Goal: Communication & Community: Answer question/provide support

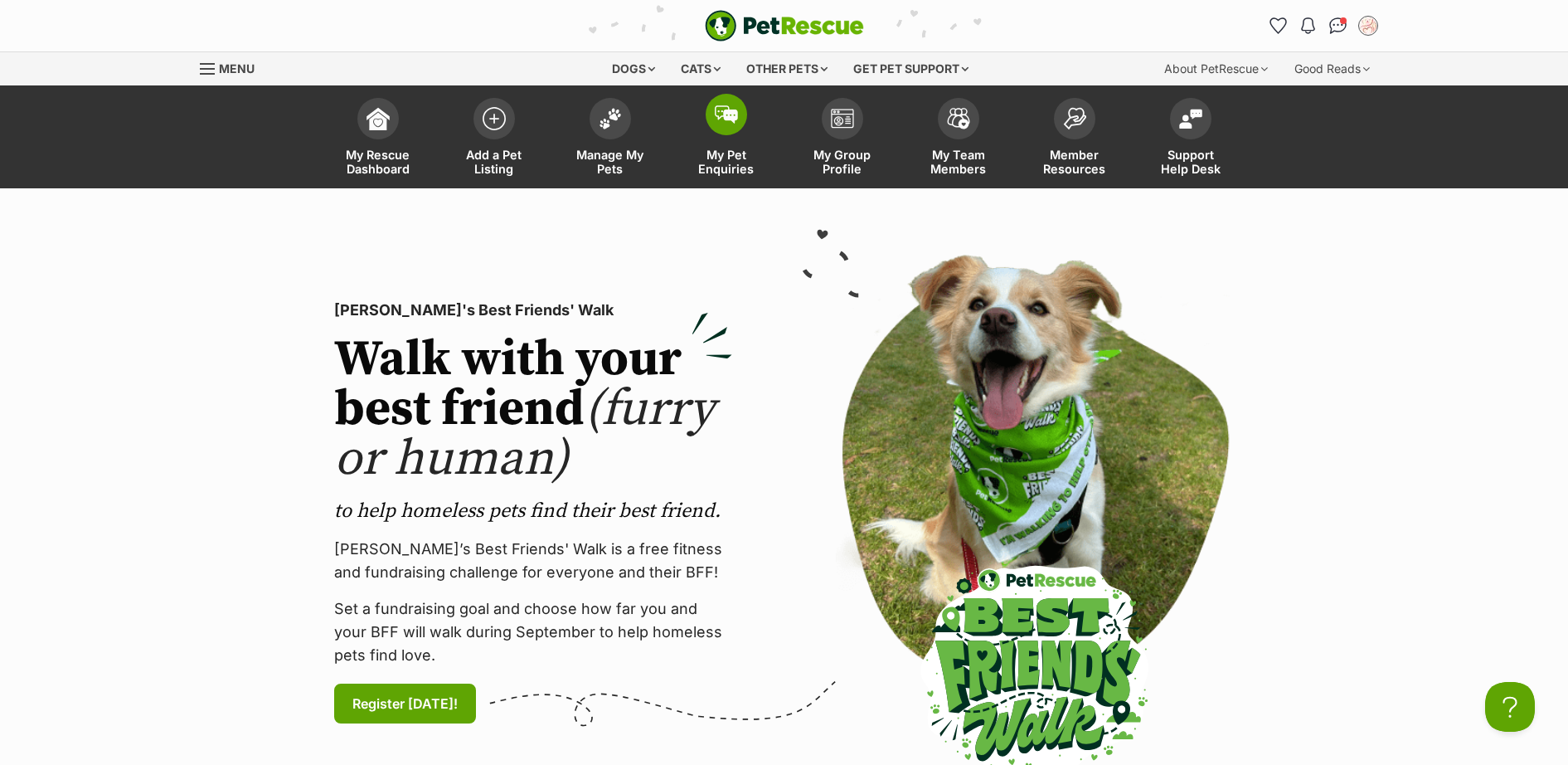
click at [711, 126] on span at bounding box center [726, 114] width 41 height 41
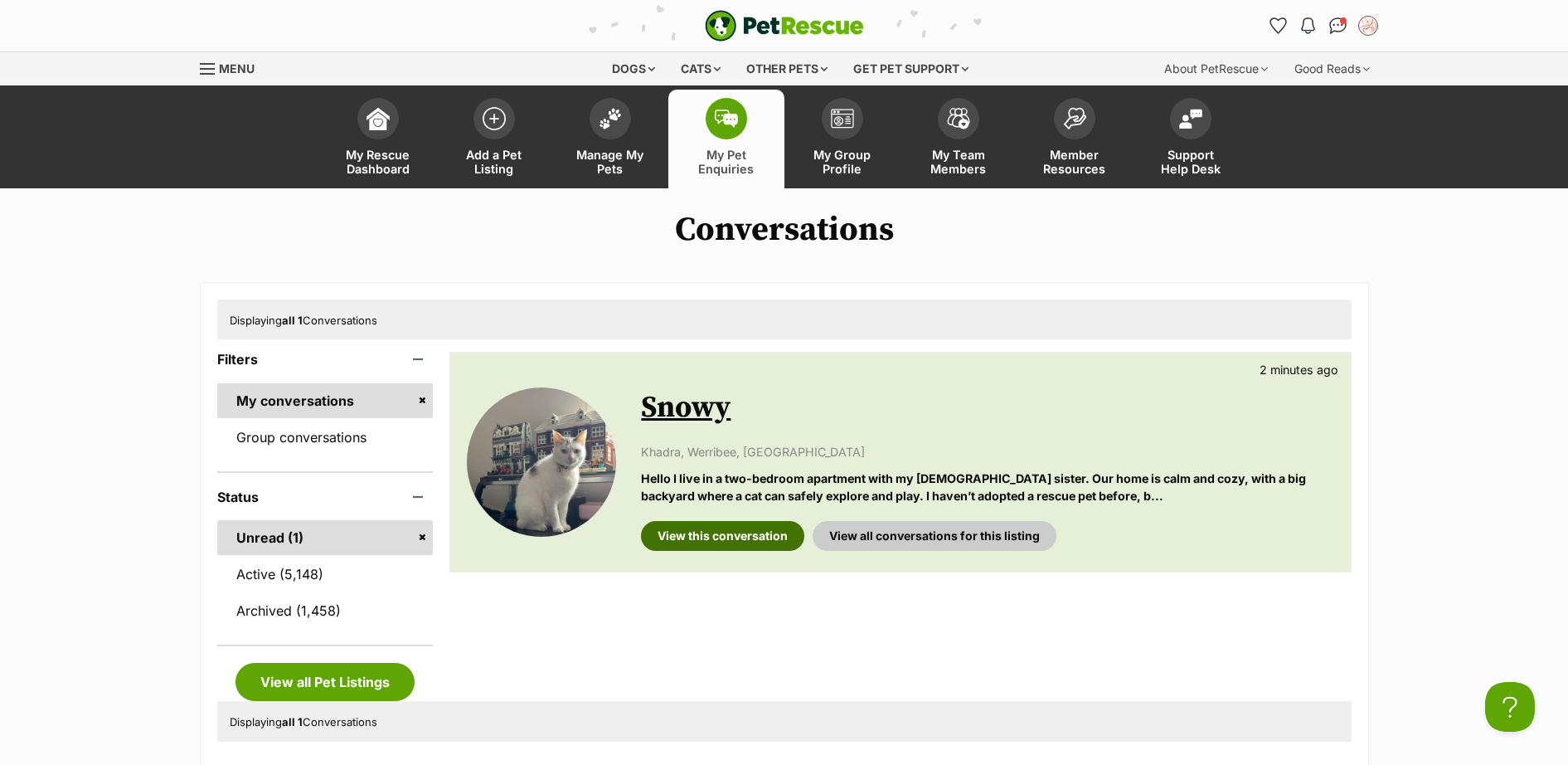
click at [725, 530] on link "View this conversation" at bounding box center [721, 536] width 163 height 30
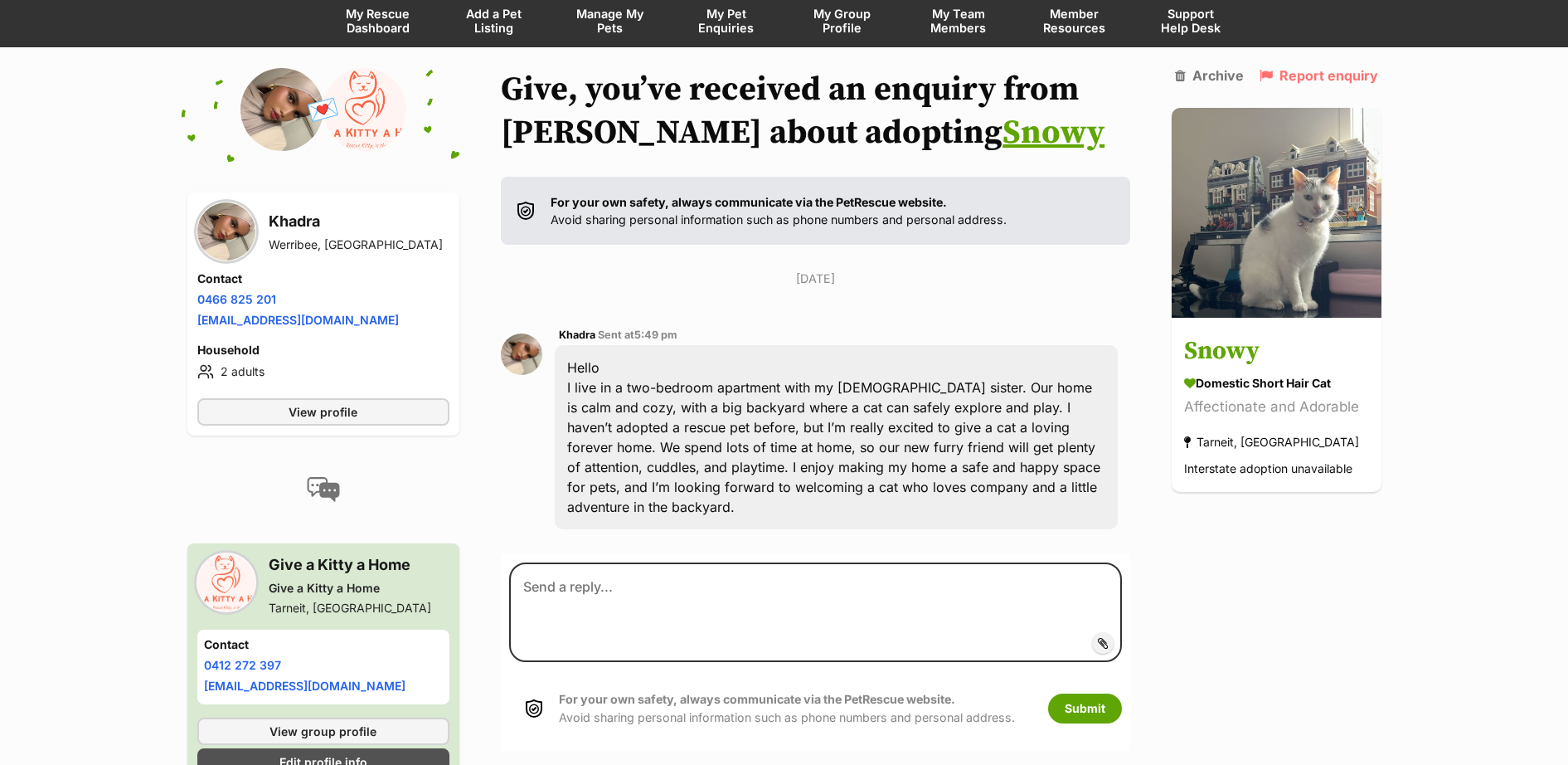
scroll to position [187, 0]
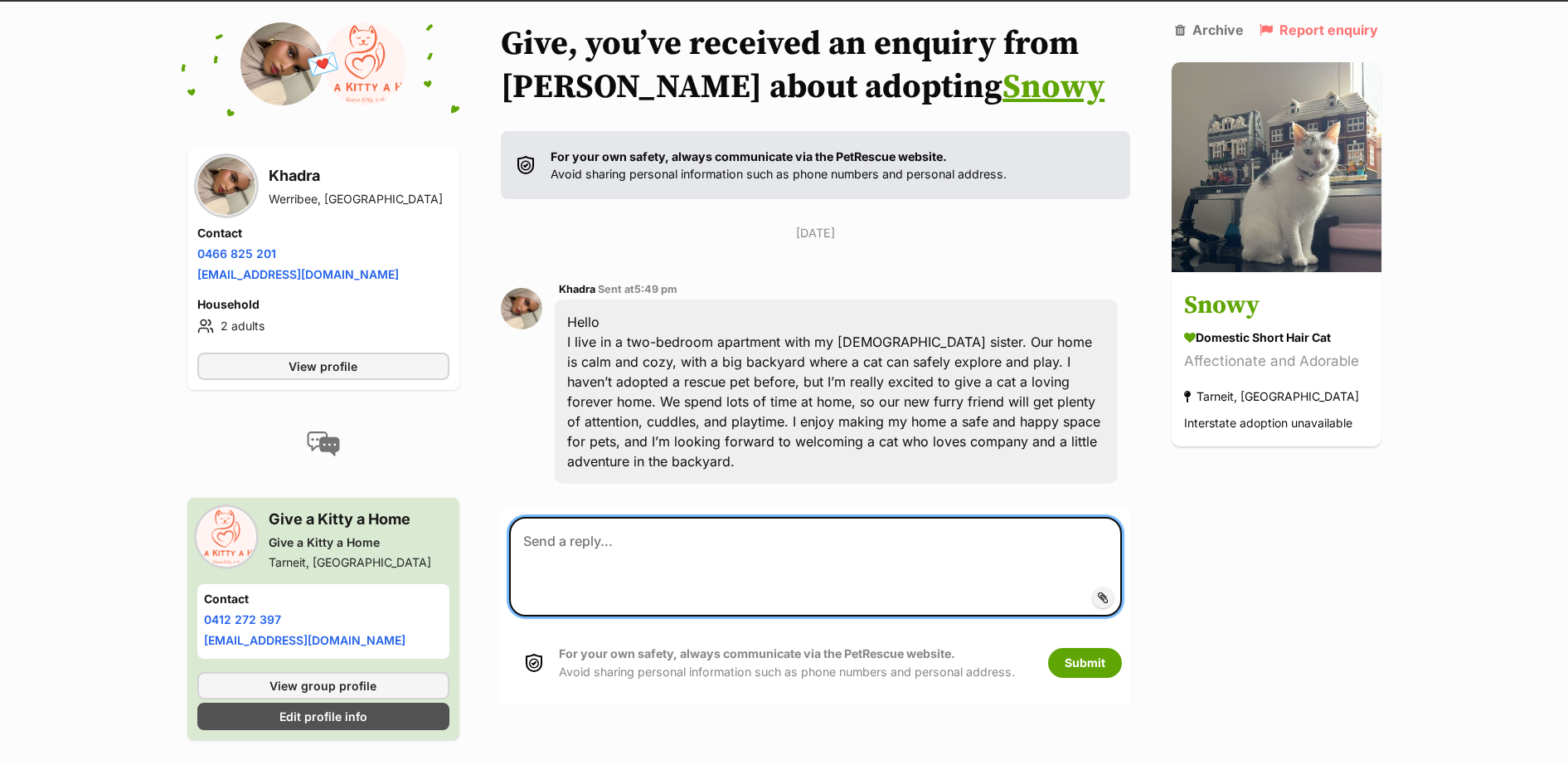
click at [813, 553] on textarea at bounding box center [815, 566] width 612 height 100
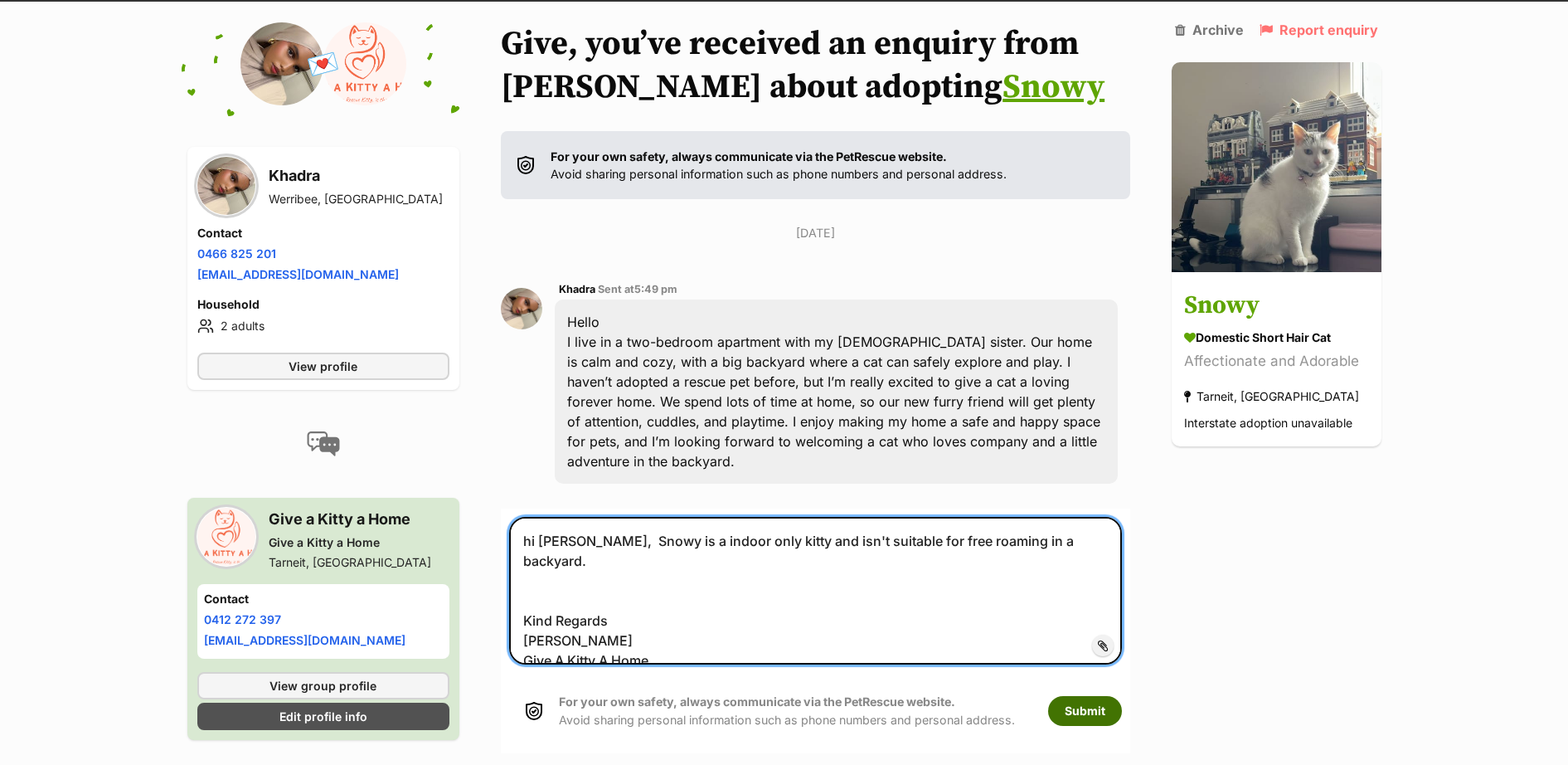
type textarea "hi [PERSON_NAME], Snowy is a indoor only kitty and isn't suitable for free roam…"
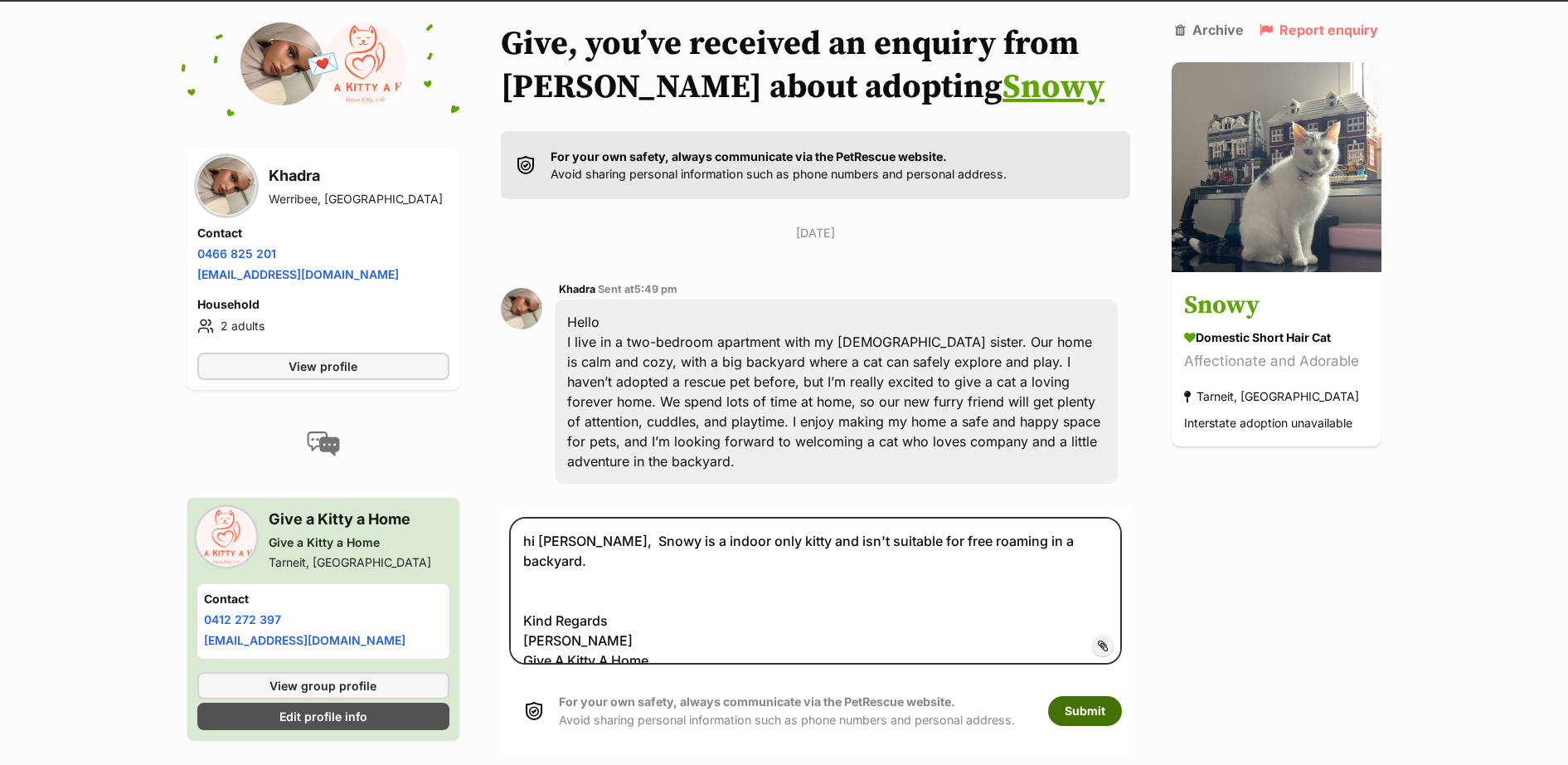
click at [1069, 717] on button "Submit" at bounding box center [1085, 711] width 74 height 30
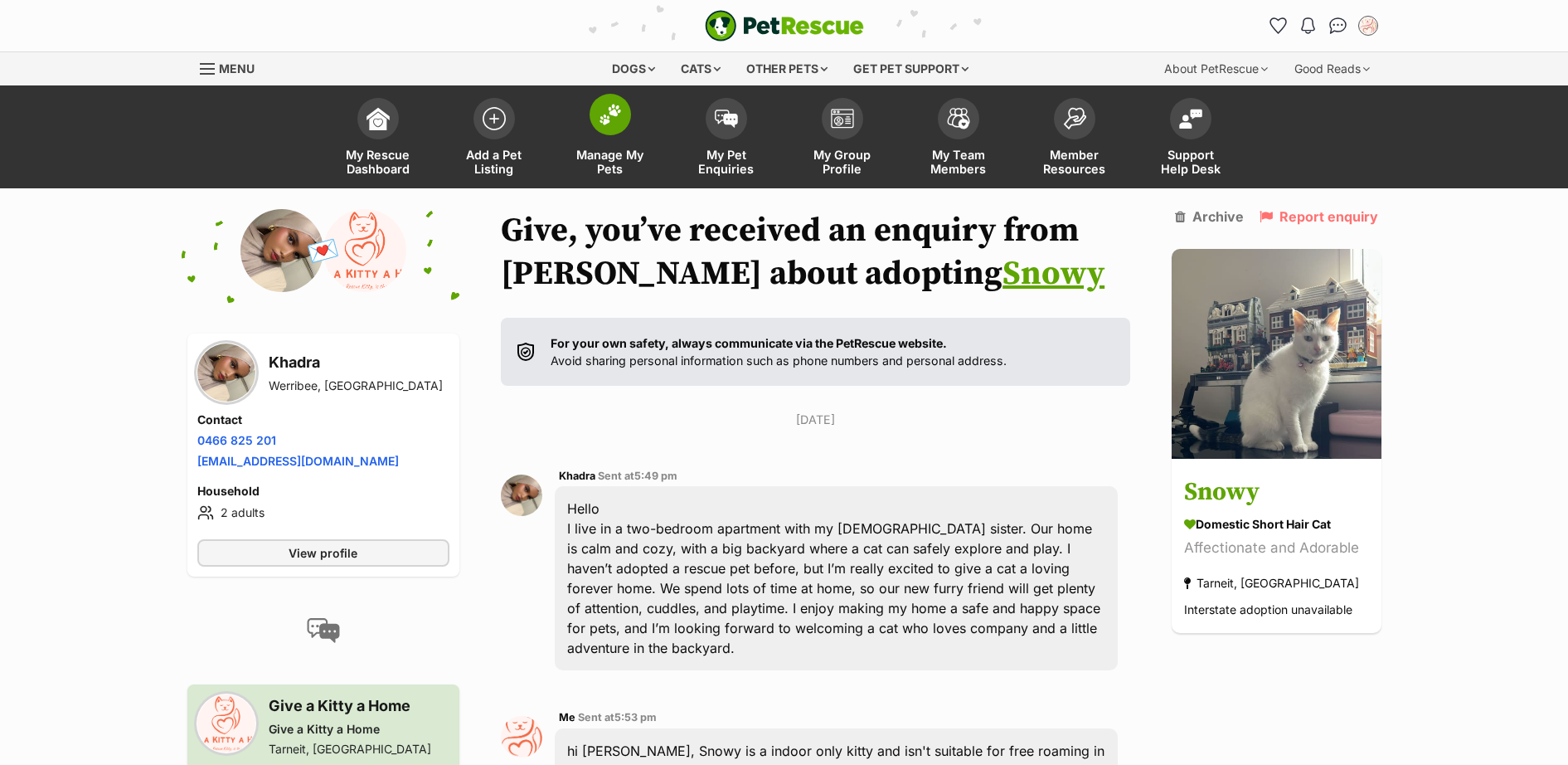
click at [619, 120] on img at bounding box center [610, 115] width 23 height 21
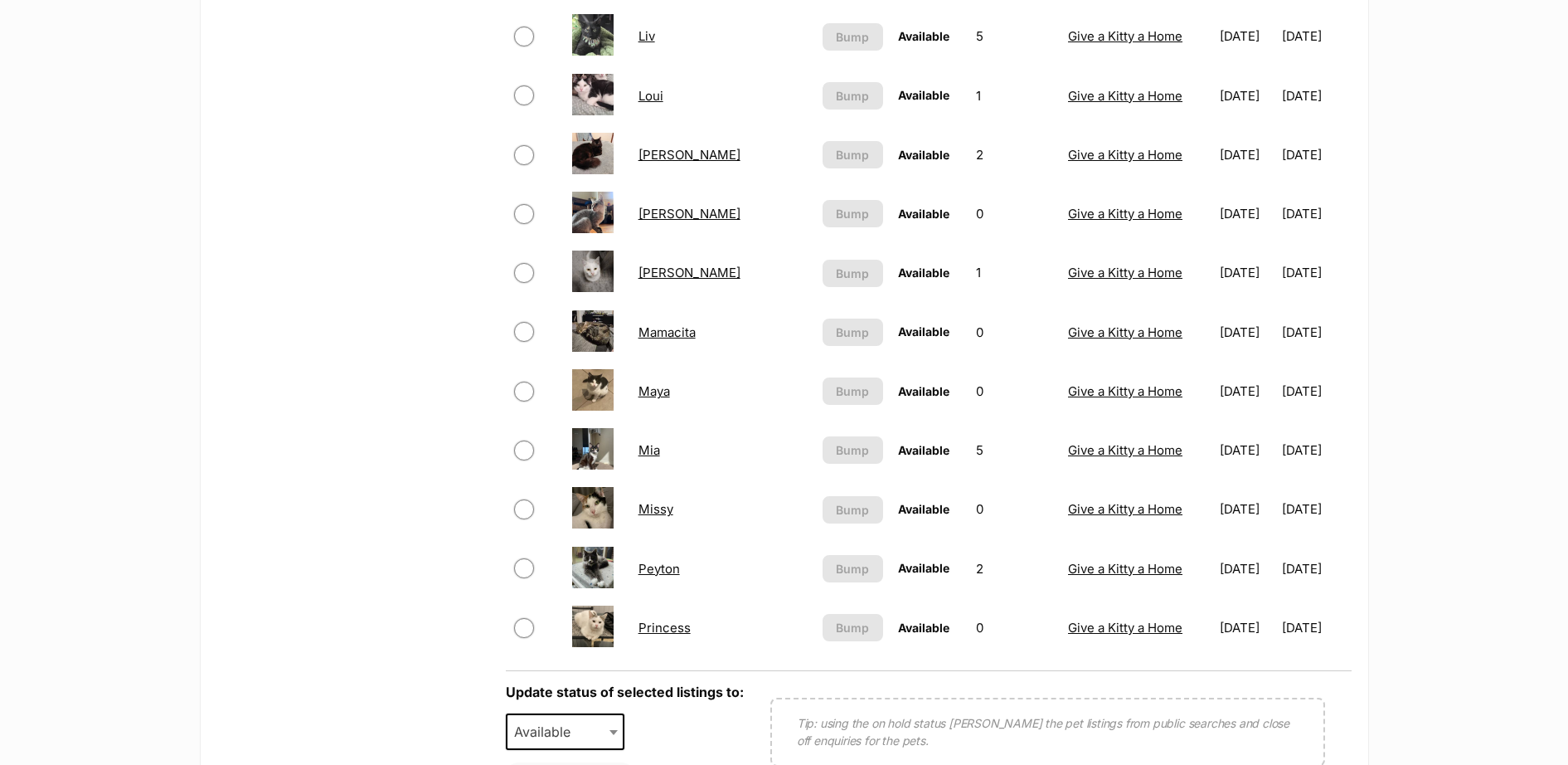
scroll to position [1452, 0]
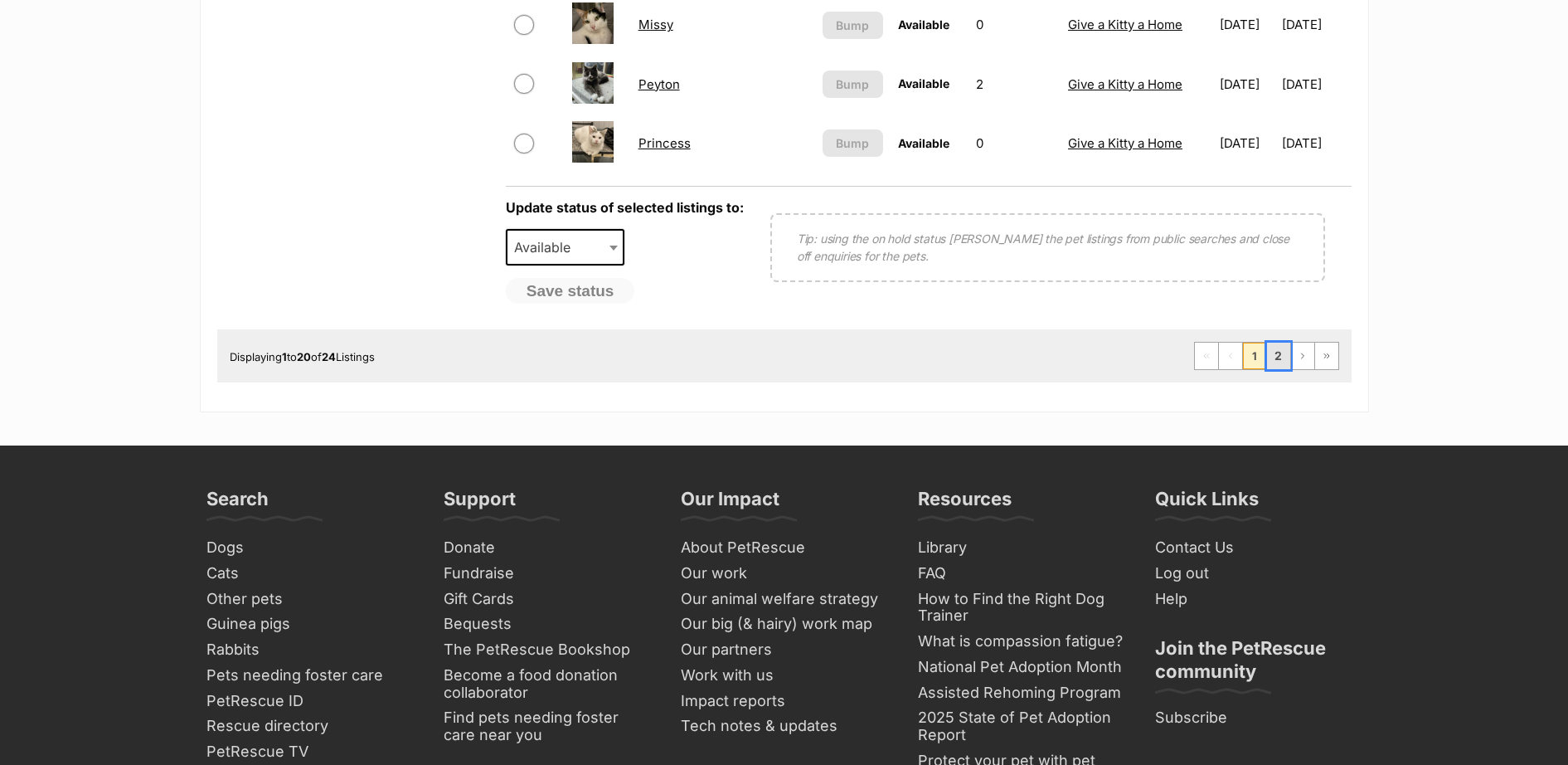
click at [1284, 364] on link "2" at bounding box center [1278, 356] width 23 height 26
